Goal: Task Accomplishment & Management: Complete application form

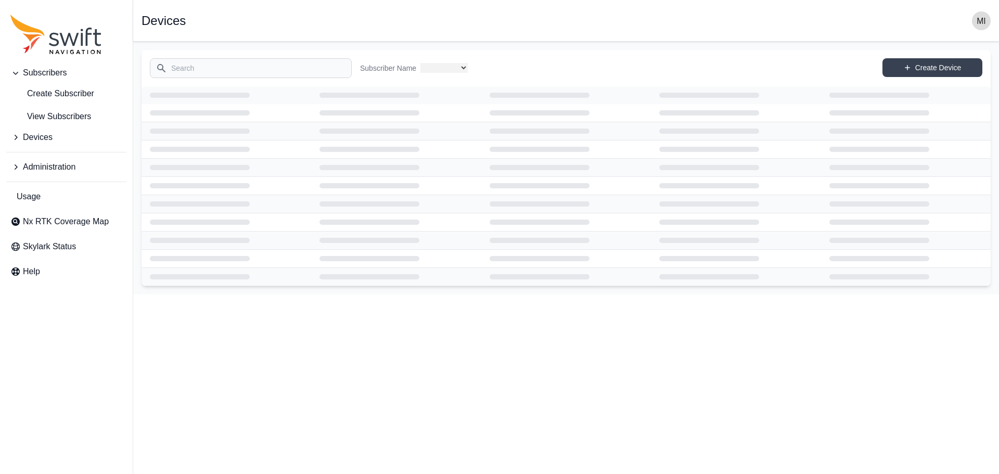
select select
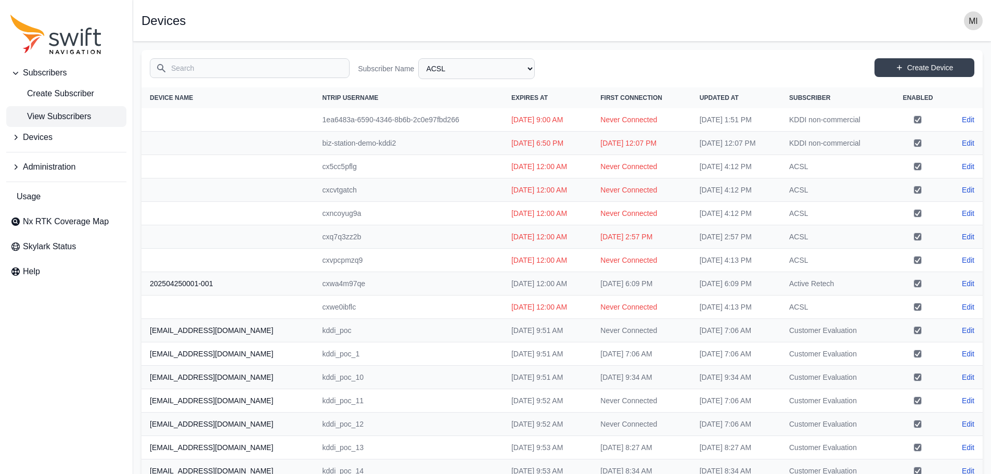
click at [74, 119] on span "View Subscribers" at bounding box center [50, 116] width 81 height 12
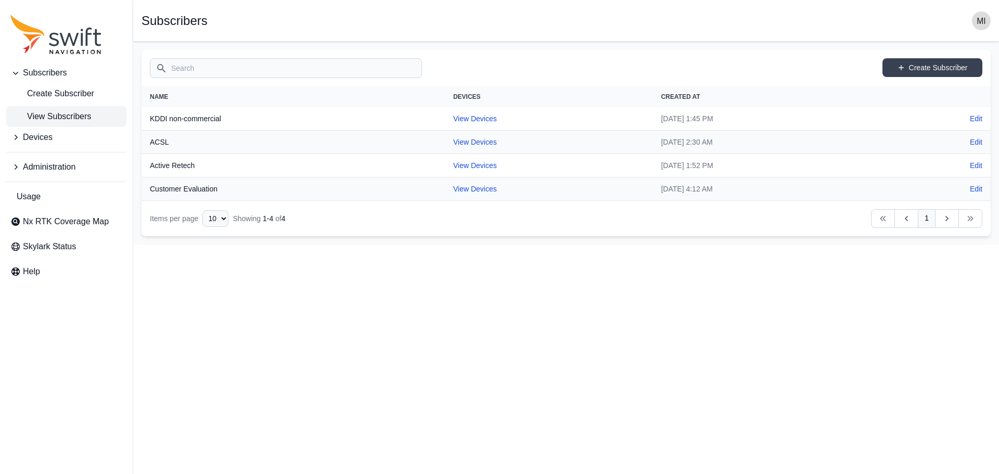
click at [186, 121] on th "KDDI non-commercial" at bounding box center [292, 118] width 303 height 23
click at [463, 119] on link "View Devices" at bounding box center [475, 118] width 44 height 8
select select "81da0e77-e0fb-4414-8bd2-3d26afd5e29c"
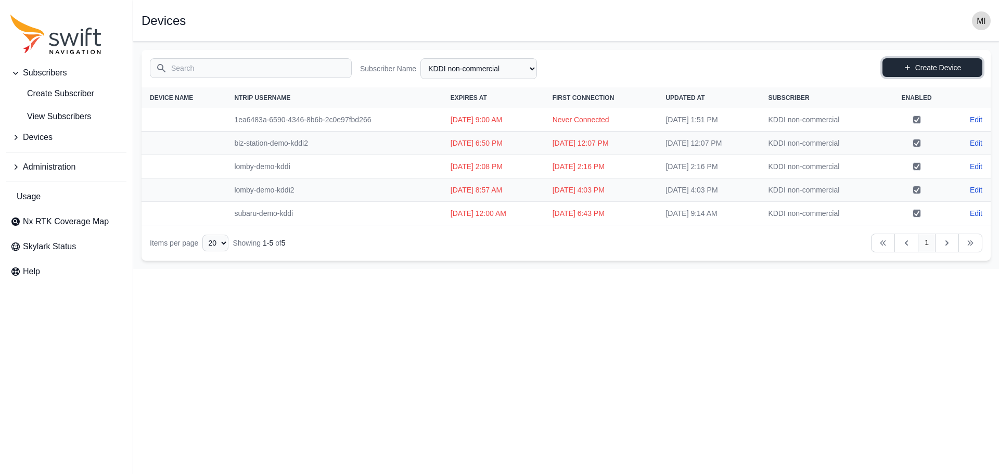
click at [933, 61] on link "Create Device" at bounding box center [932, 67] width 100 height 19
select select "81da0e77-e0fb-4414-8bd2-3d26afd5e29c"
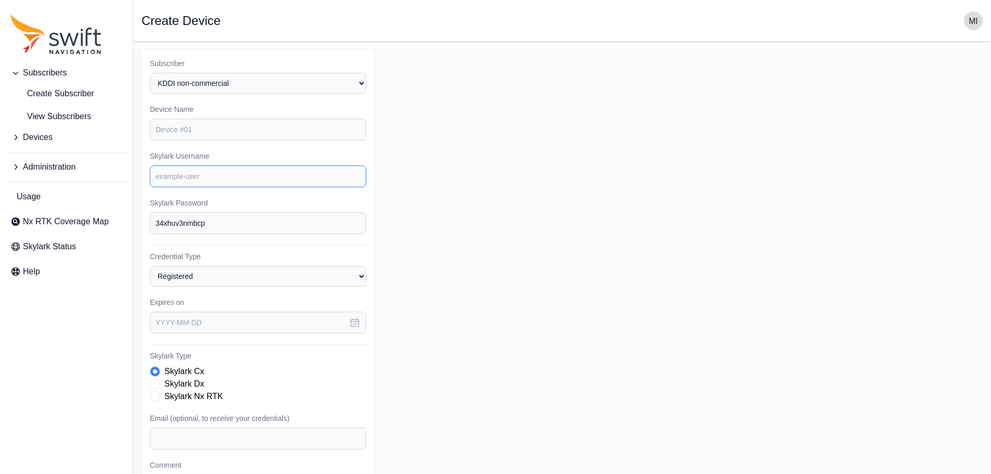
click at [226, 178] on input "Skylark Username" at bounding box center [258, 176] width 216 height 22
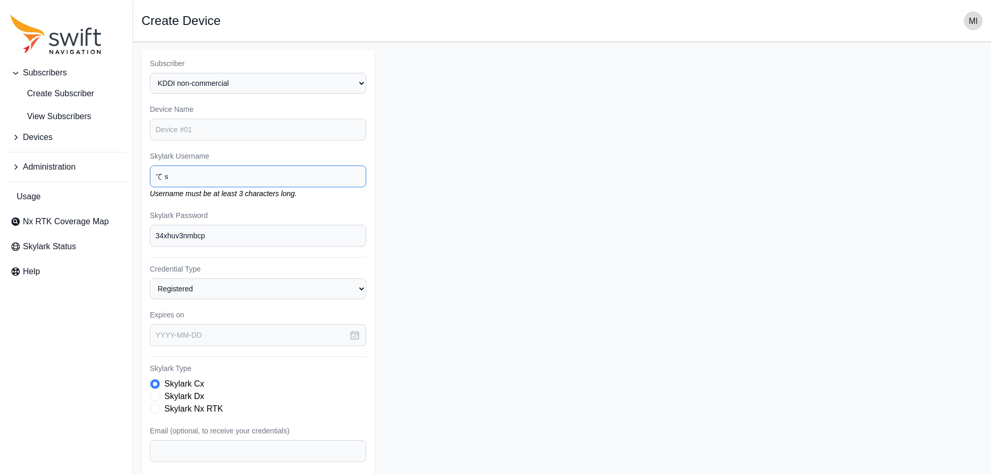
type input "て"
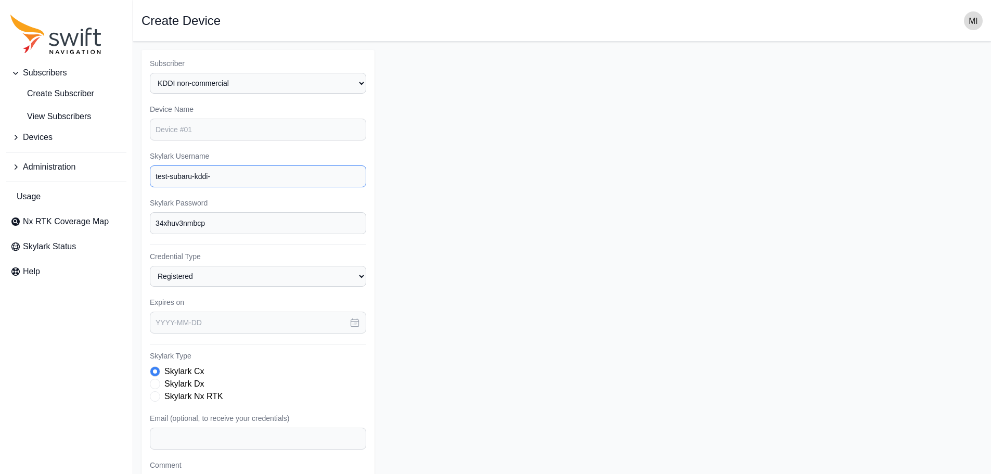
type input "test-subaru-kddi-1"
select select "81da0e77-e0fb-4414-8bd2-3d26afd5e29c"
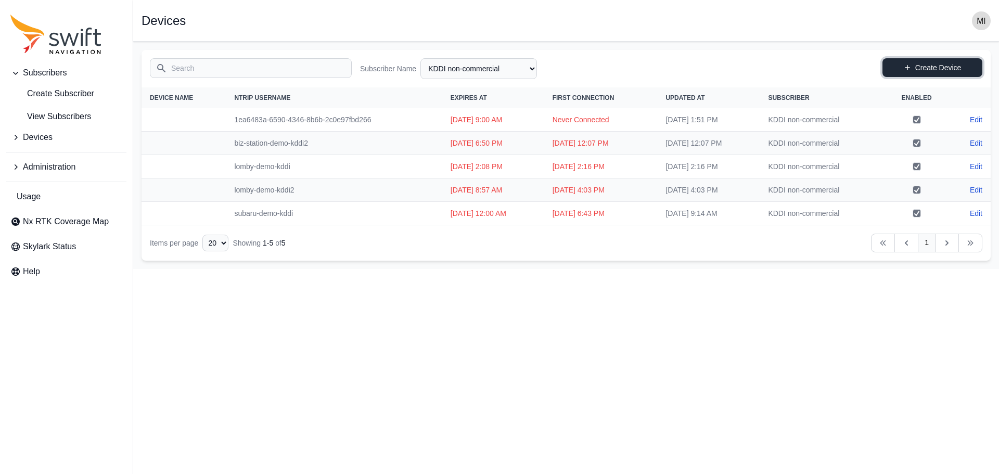
click at [954, 71] on link "Create Device" at bounding box center [932, 67] width 100 height 19
select select "81da0e77-e0fb-4414-8bd2-3d26afd5e29c"
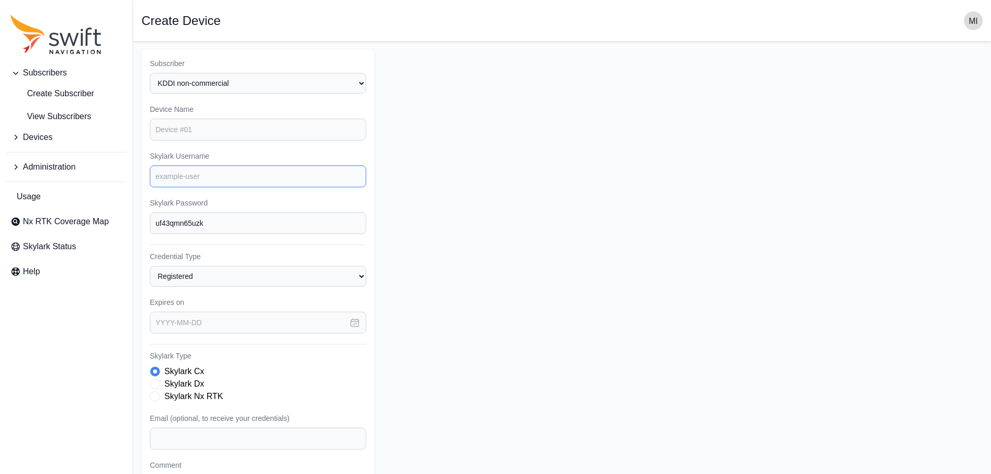
click at [216, 174] on input "Skylark Username" at bounding box center [258, 176] width 216 height 22
click at [229, 131] on input "Device Name" at bounding box center [258, 130] width 216 height 22
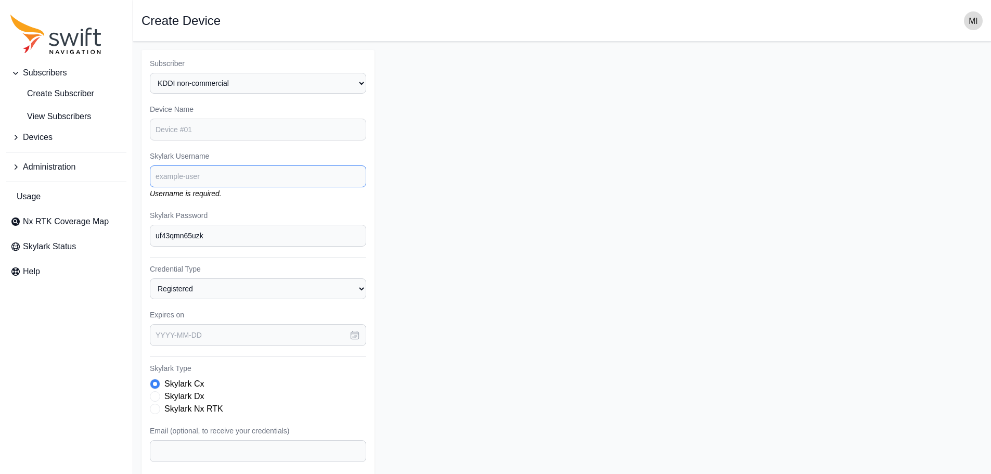
click at [175, 181] on input "Skylark Username" at bounding box center [258, 176] width 216 height 22
click at [181, 191] on em "Username is required." at bounding box center [186, 193] width 72 height 8
click at [201, 175] on input "Skylark Username" at bounding box center [258, 176] width 216 height 22
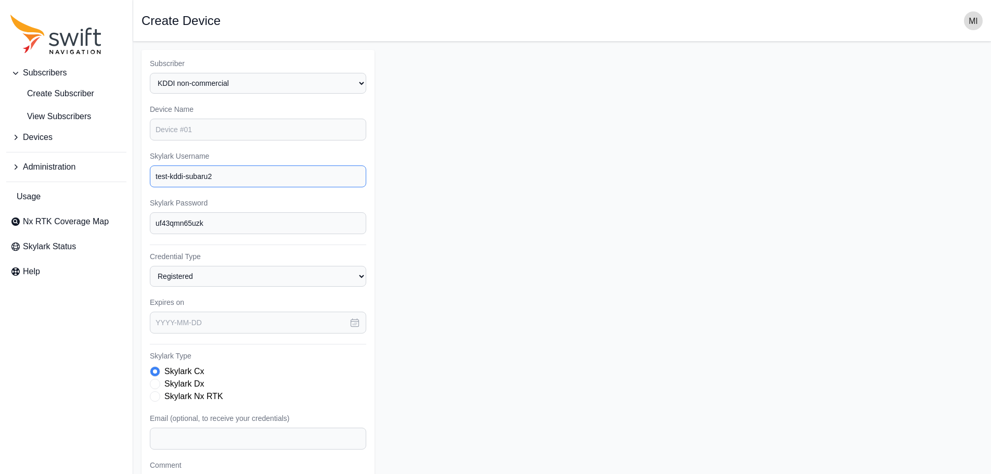
type input "test-kddi-subaru2"
click at [443, 249] on form "Subscriber Select a Subscriber ACSL Active Retech Customer Evaluation KDDI non-…" at bounding box center [561, 312] width 841 height 525
drag, startPoint x: 443, startPoint y: 249, endPoint x: 437, endPoint y: 239, distance: 11.2
click at [437, 239] on form "Subscriber Select a Subscriber ACSL Active Retech Customer Evaluation KDDI non-…" at bounding box center [561, 312] width 841 height 525
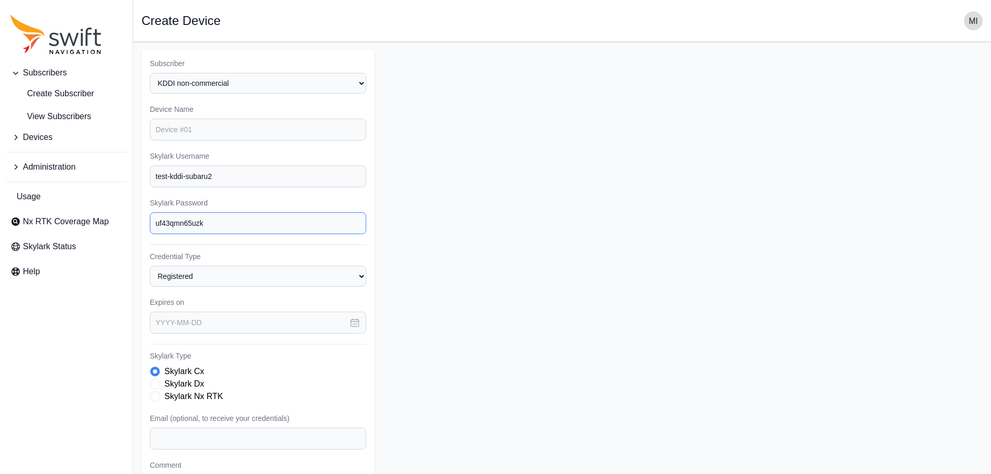
click at [285, 225] on input "uf43qmn65uzk" at bounding box center [258, 223] width 216 height 22
click at [456, 256] on form "Subscriber Select a Subscriber ACSL Active Retech Customer Evaluation KDDI non-…" at bounding box center [561, 312] width 841 height 525
click at [491, 307] on form "Subscriber Select a Subscriber ACSL Active Retech Customer Evaluation KDDI non-…" at bounding box center [561, 312] width 841 height 525
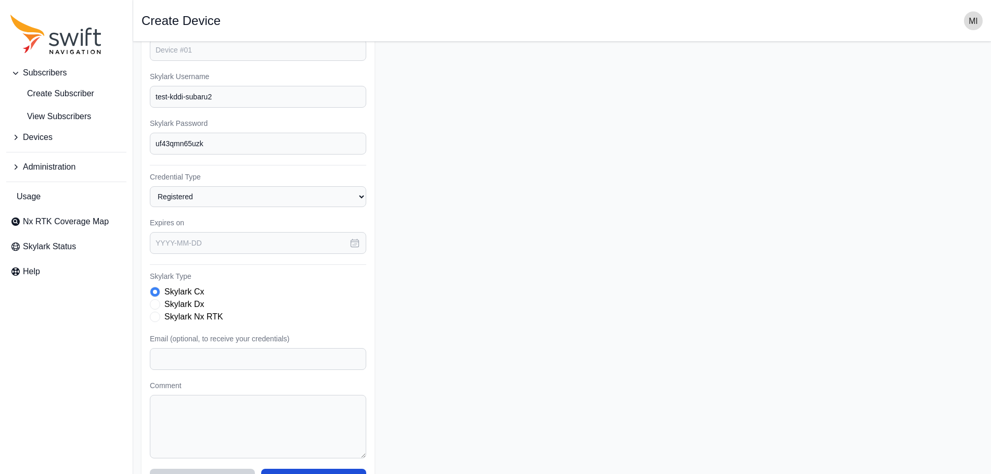
scroll to position [80, 0]
click at [354, 252] on button "button" at bounding box center [354, 242] width 23 height 22
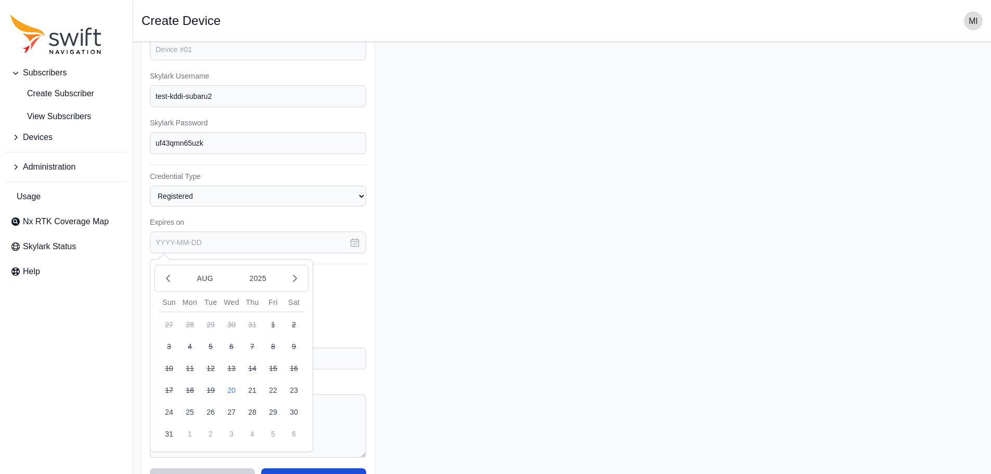
click at [234, 439] on button "3" at bounding box center [231, 433] width 21 height 21
type input "2025-09-03"
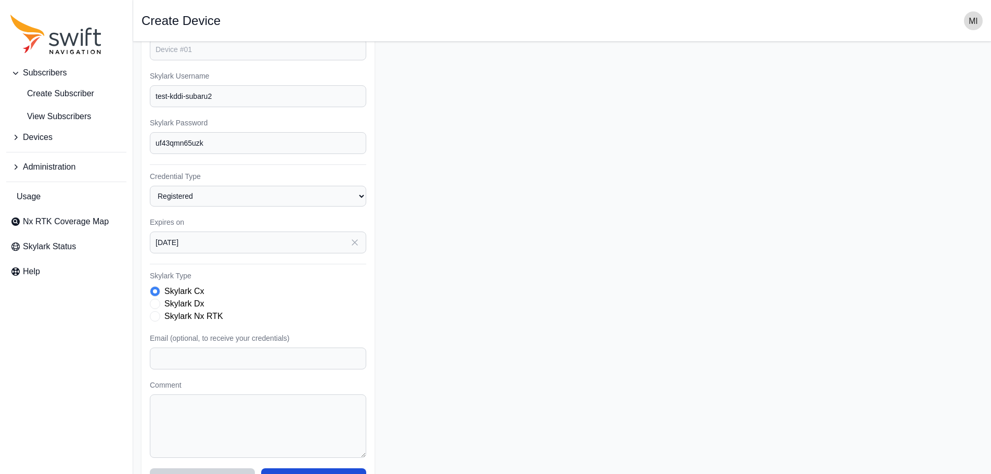
click at [439, 303] on form "Subscriber Select a Subscriber ACSL Active Retech Customer Evaluation KDDI non-…" at bounding box center [561, 232] width 841 height 525
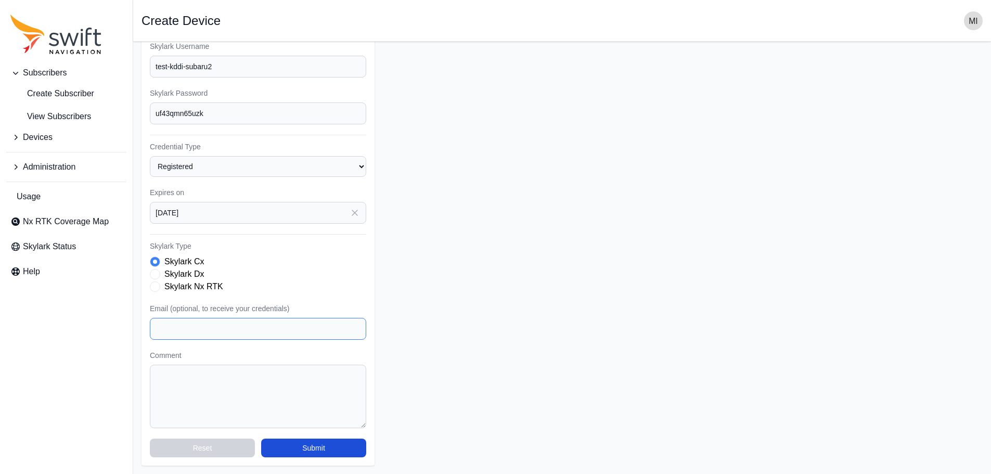
click at [303, 334] on input "Email (optional, to receive your credentials)" at bounding box center [258, 329] width 216 height 22
type input "[EMAIL_ADDRESS][DOMAIN_NAME]"
click at [432, 331] on form "Subscriber Select a Subscriber ACSL Active Retech Customer Evaluation KDDI non-…" at bounding box center [561, 202] width 841 height 525
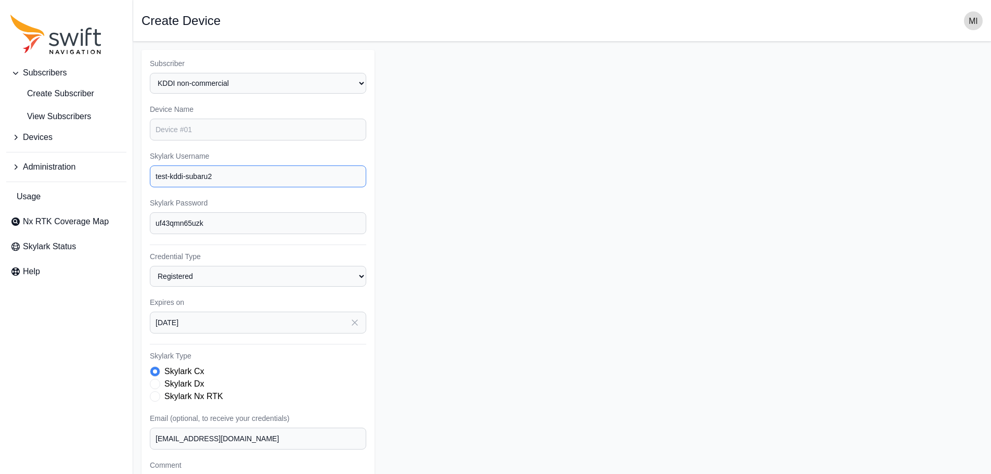
click at [175, 175] on input "test-kddi-subaru2" at bounding box center [258, 176] width 216 height 22
type input "test-subaru-kddi2"
click at [64, 85] on link "Create Subscriber" at bounding box center [66, 93] width 120 height 21
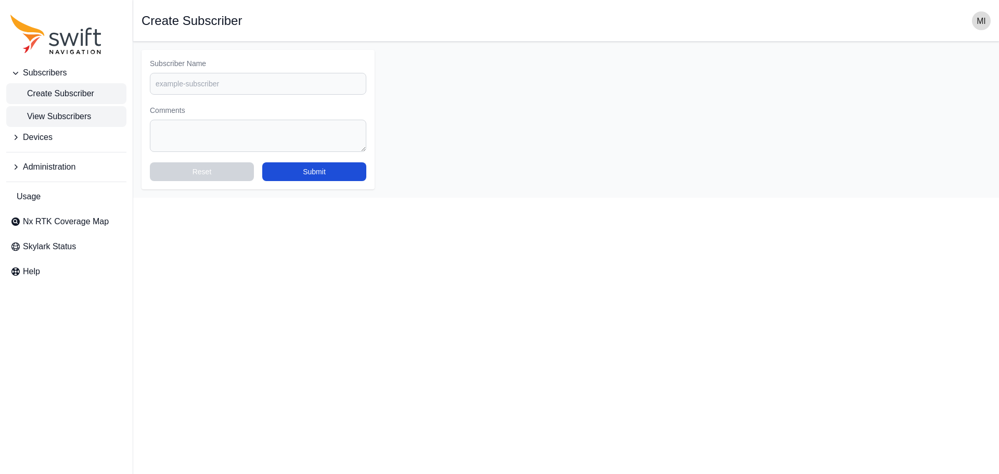
click at [68, 110] on span "View Subscribers" at bounding box center [50, 116] width 81 height 12
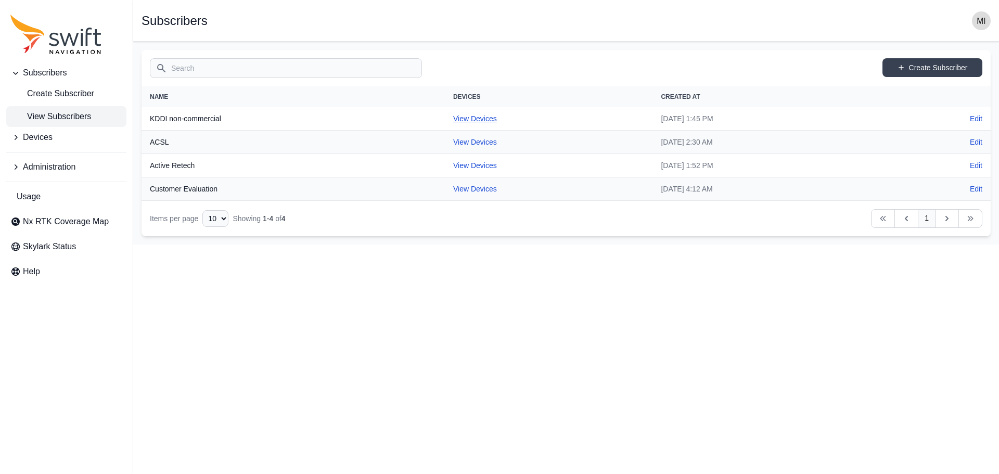
click at [453, 120] on link "View Devices" at bounding box center [475, 118] width 44 height 8
select select "81da0e77-e0fb-4414-8bd2-3d26afd5e29c"
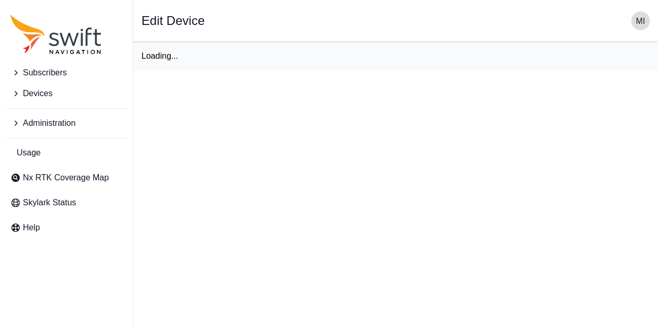
select select "81da0e77-e0fb-4414-8bd2-3d26afd5e29c"
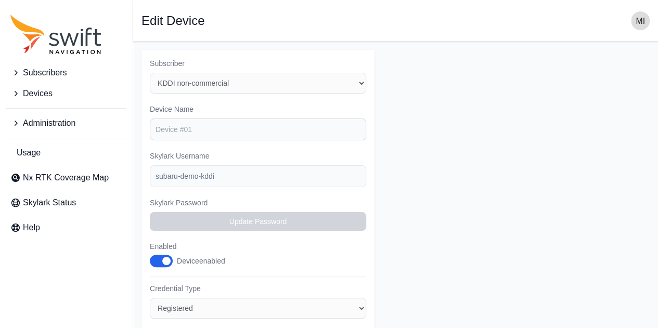
click at [558, 148] on form "Subscriber Select a Subscriber ACSL Active Retech Customer Evaluation KDDI non-…" at bounding box center [395, 329] width 508 height 558
